Goal: Check status: Check status

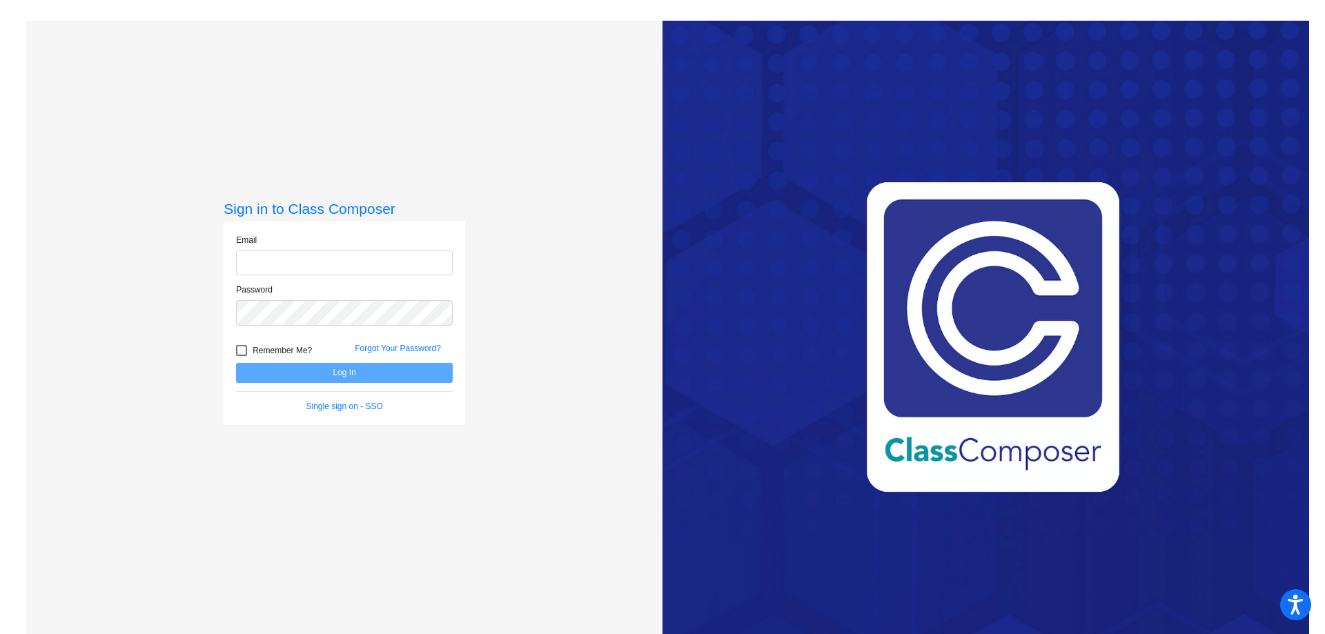
type input "[EMAIL_ADDRESS][PERSON_NAME][DOMAIN_NAME]"
click at [318, 381] on button "Log In" at bounding box center [344, 373] width 217 height 20
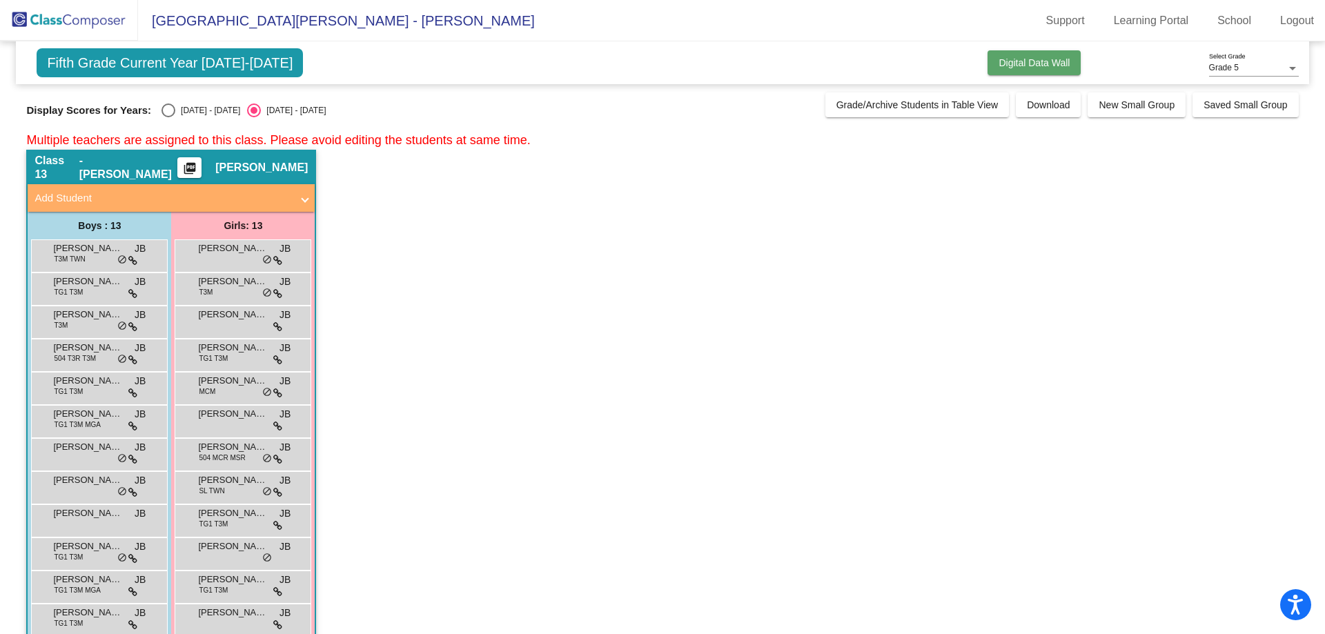
click at [1025, 55] on button "Digital Data Wall" at bounding box center [1033, 62] width 93 height 25
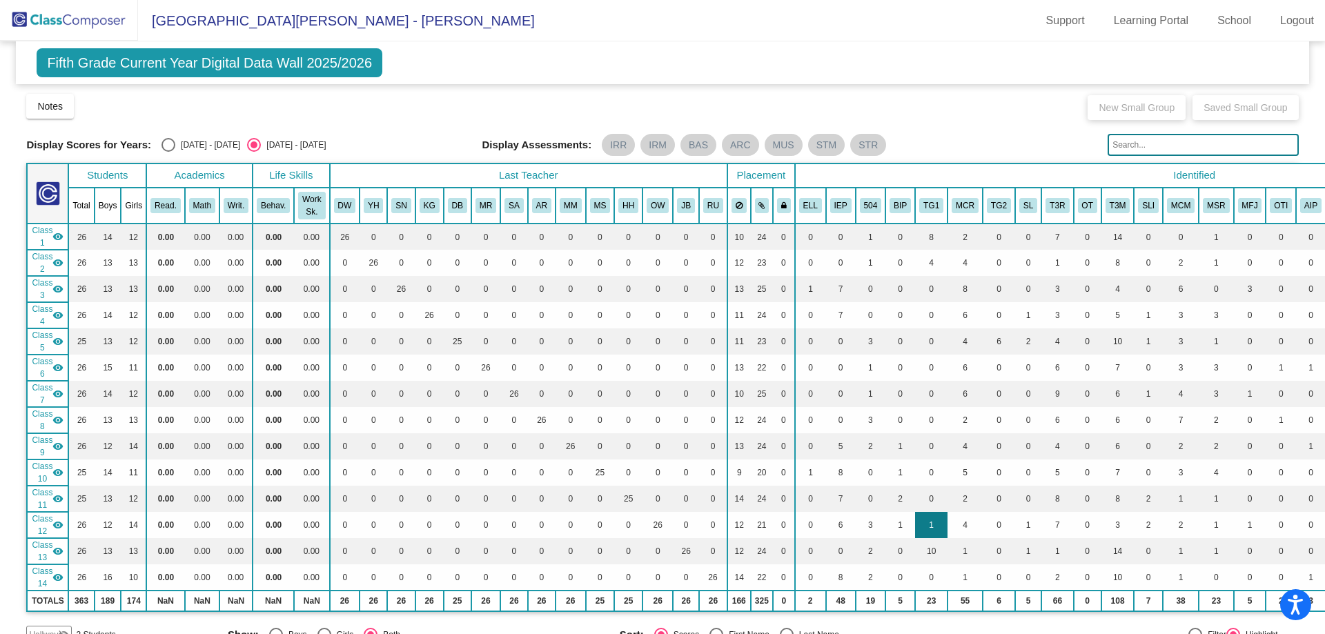
click at [931, 524] on td "1" at bounding box center [931, 525] width 32 height 26
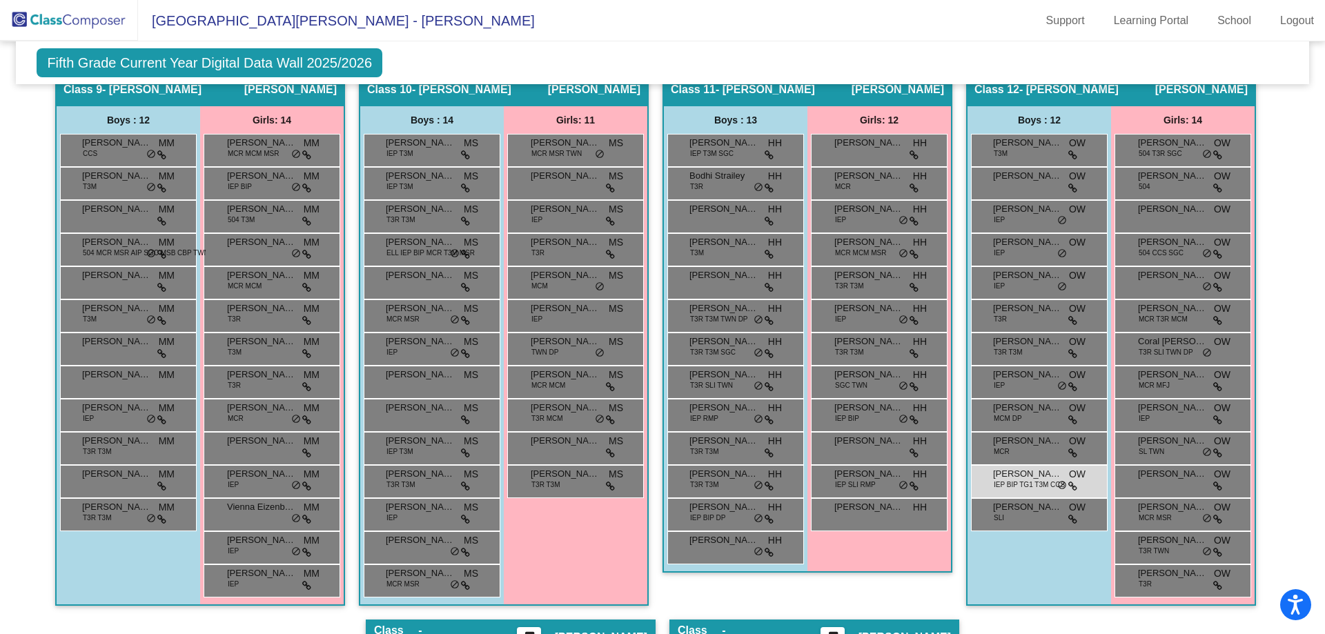
scroll to position [1725, 0]
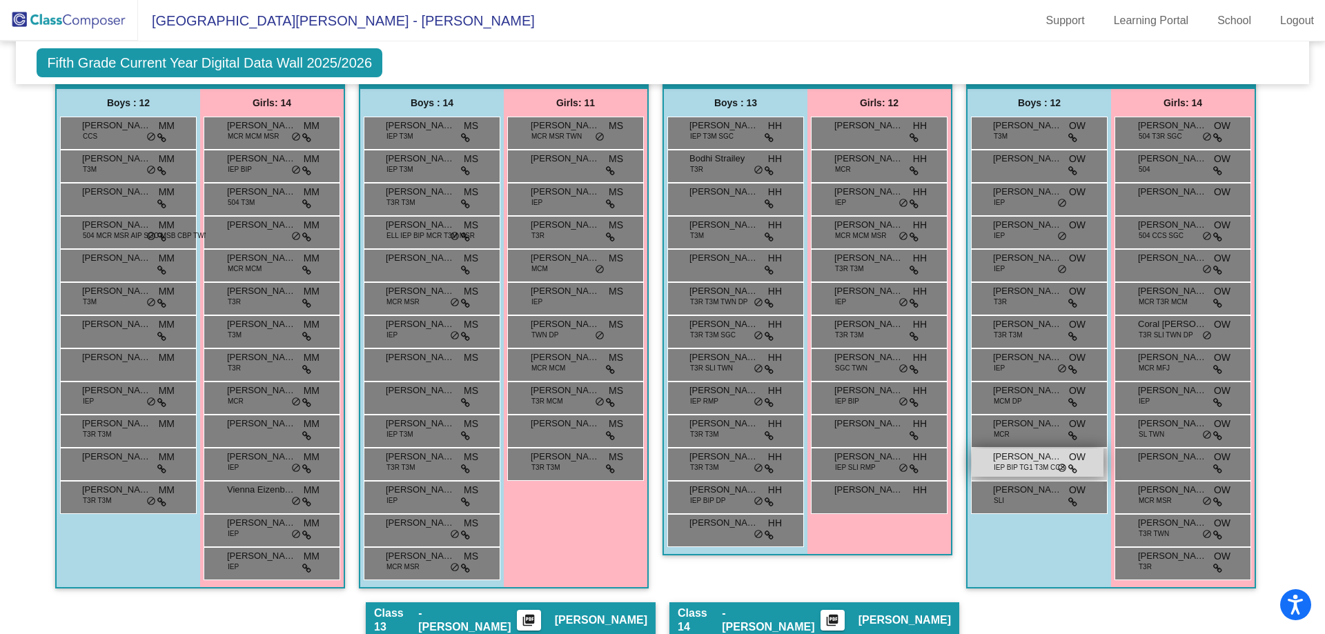
click at [1012, 455] on span "[PERSON_NAME]" at bounding box center [1027, 457] width 69 height 14
click at [1081, 462] on span "OW" at bounding box center [1077, 457] width 17 height 14
